Goal: Task Accomplishment & Management: Complete application form

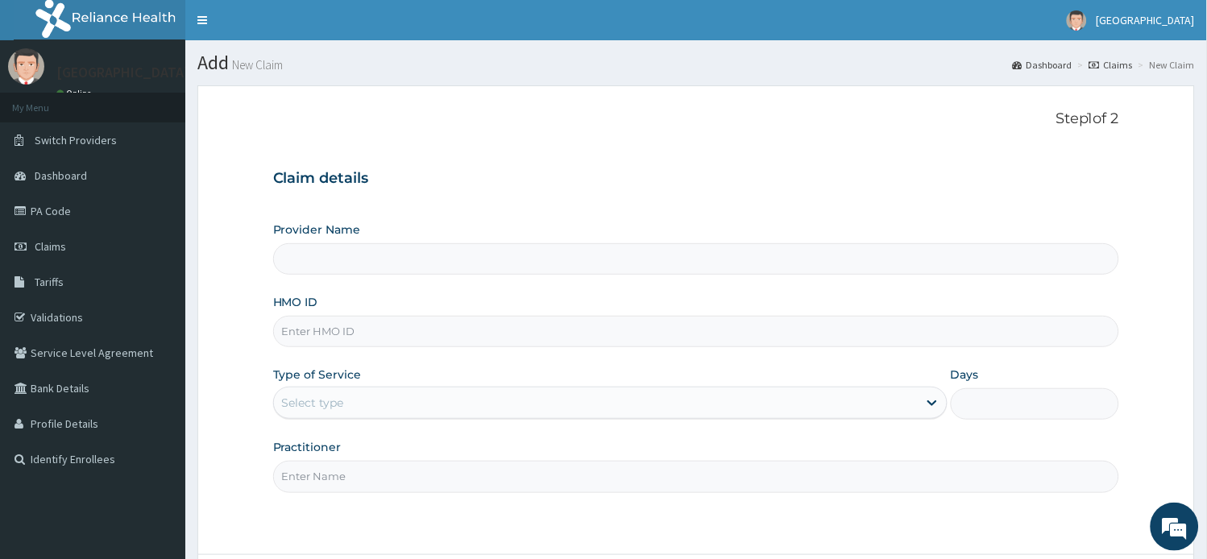
click at [458, 339] on input "HMO ID" at bounding box center [696, 331] width 847 height 31
type input "DGE/10013/D"
click at [553, 409] on div "Select type" at bounding box center [596, 403] width 644 height 26
click at [497, 404] on div "Select type" at bounding box center [596, 403] width 644 height 26
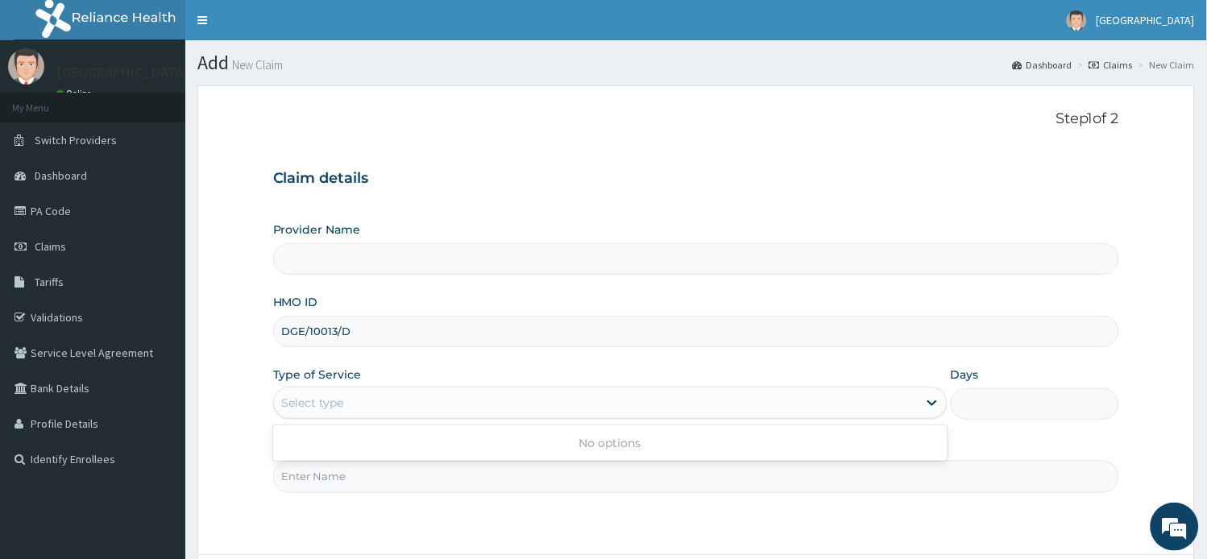
click at [497, 404] on div "Select type" at bounding box center [596, 403] width 644 height 26
click at [439, 484] on input "Practitioner" at bounding box center [696, 476] width 847 height 31
type input "[PERSON_NAME]"
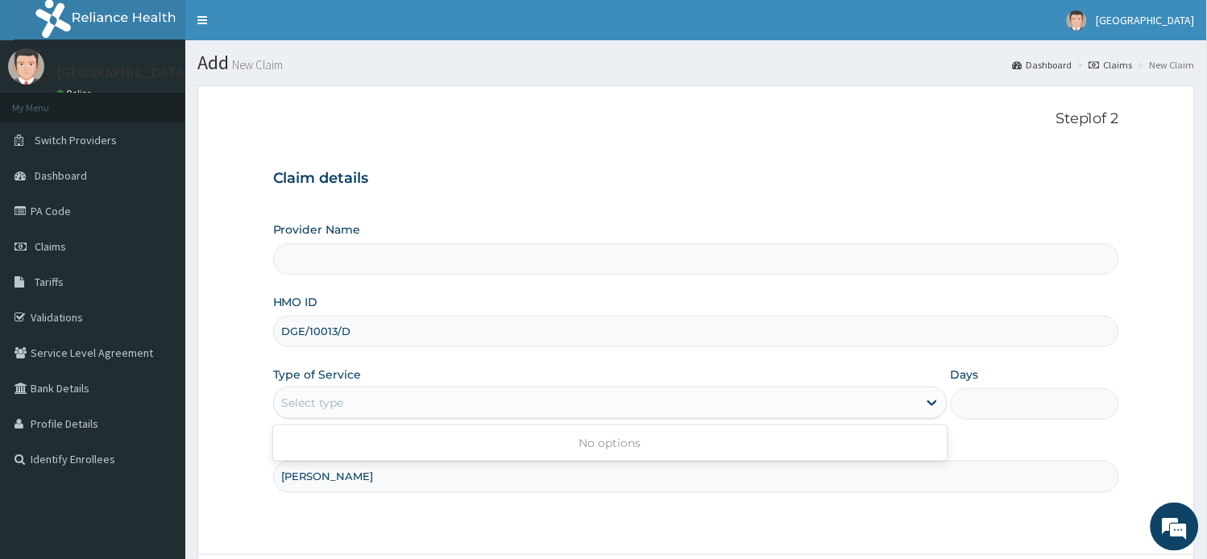
click at [434, 401] on div "Select type" at bounding box center [596, 403] width 644 height 26
click at [431, 401] on div "Select type" at bounding box center [596, 403] width 644 height 26
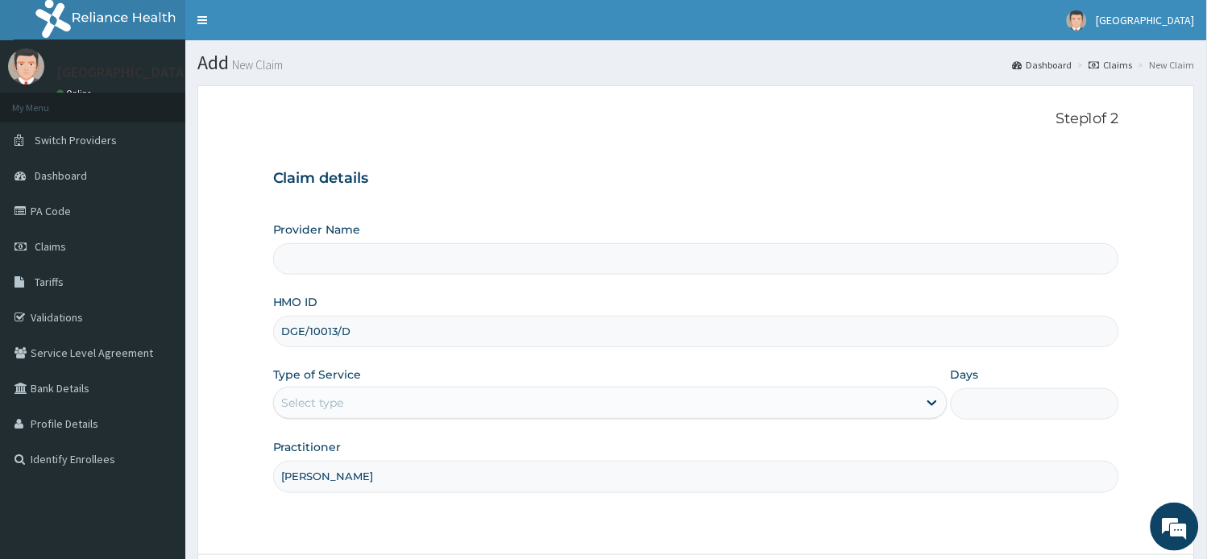
click at [431, 401] on div "Select type" at bounding box center [596, 403] width 644 height 26
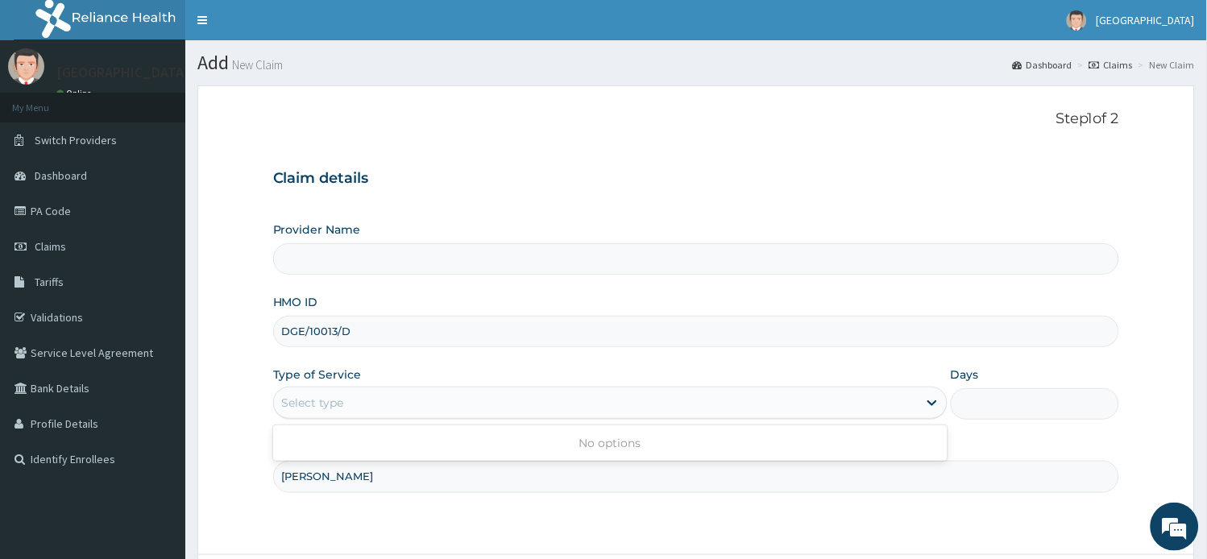
click at [420, 401] on div "Select type" at bounding box center [596, 403] width 644 height 26
click at [383, 408] on div "Select type" at bounding box center [596, 403] width 644 height 26
click at [392, 406] on div "Select type" at bounding box center [596, 403] width 644 height 26
